Goal: Task Accomplishment & Management: Complete application form

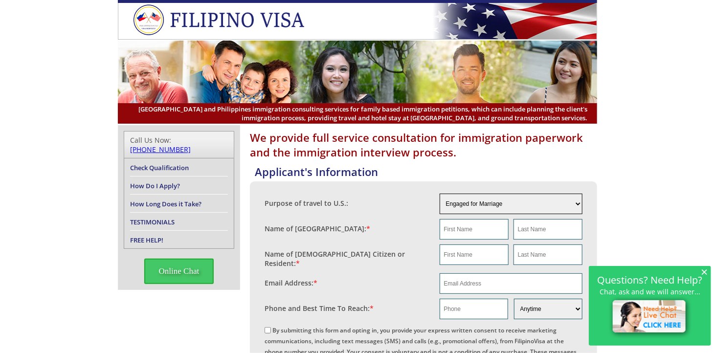
click at [577, 206] on select "Engaged for Marriage Already Married to [DEMOGRAPHIC_DATA] Citizen / Resident F…" at bounding box center [511, 204] width 143 height 21
select select "3"
click at [440, 194] on select "Engaged for Marriage Already Married to [DEMOGRAPHIC_DATA] Citizen / Resident F…" at bounding box center [511, 204] width 143 height 21
click at [447, 231] on input "text" at bounding box center [474, 229] width 69 height 21
type input "[PERSON_NAME]"
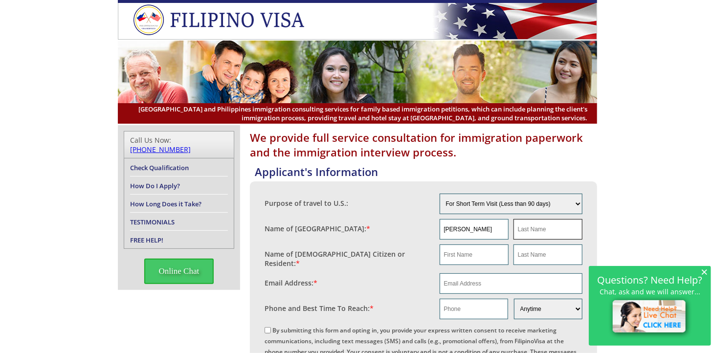
click at [519, 226] on input "text" at bounding box center [548, 229] width 69 height 21
click at [530, 229] on input "Catullmo" at bounding box center [548, 229] width 69 height 21
type input "[DEMOGRAPHIC_DATA]"
